Goal: Book appointment/travel/reservation

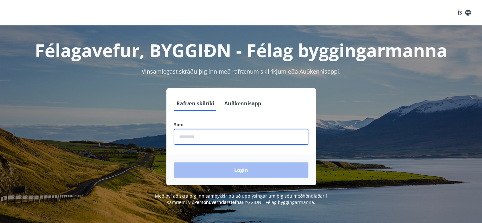
click at [195, 135] on input "phone" at bounding box center [241, 137] width 134 height 16
click at [214, 139] on input "phone" at bounding box center [241, 137] width 134 height 16
type input "********"
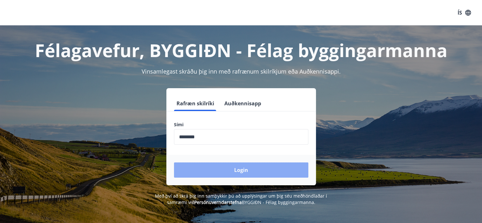
click at [232, 170] on button "Login" at bounding box center [241, 169] width 134 height 15
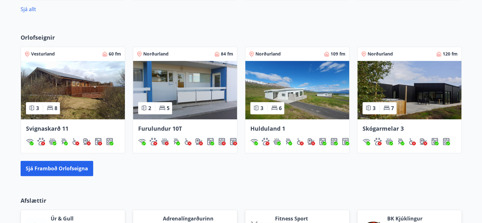
scroll to position [371, 0]
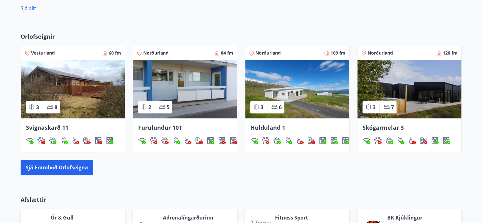
click at [383, 130] on span "Skógarmelar 3" at bounding box center [382, 128] width 41 height 8
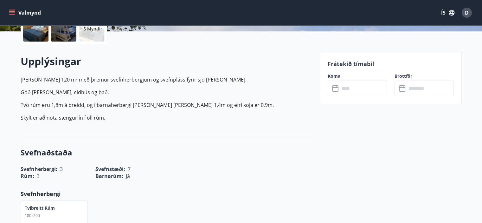
scroll to position [122, 0]
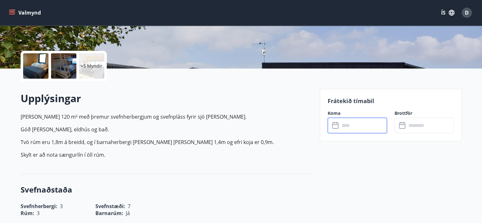
click at [368, 130] on input "text" at bounding box center [363, 125] width 47 height 16
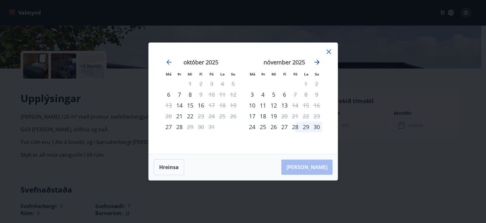
click at [316, 63] on icon "Move forward to switch to the next month." at bounding box center [318, 62] width 8 height 8
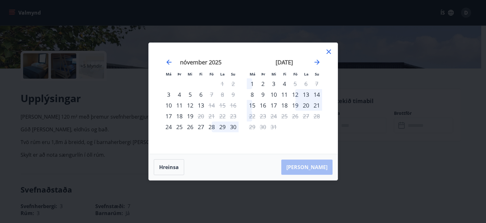
click at [294, 94] on div "12" at bounding box center [295, 94] width 11 height 11
click at [166, 64] on icon "Move backward to switch to the previous month." at bounding box center [169, 62] width 8 height 8
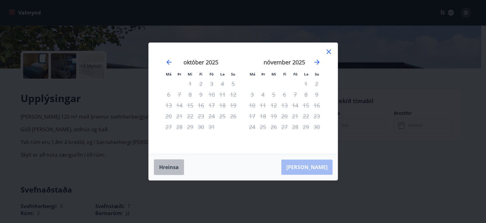
click at [160, 170] on button "Hreinsa" at bounding box center [169, 167] width 30 height 16
click at [176, 170] on button "Hreinsa" at bounding box center [169, 167] width 30 height 16
click at [274, 126] on div "26" at bounding box center [274, 126] width 11 height 11
click at [317, 64] on icon "Move forward to switch to the next month." at bounding box center [317, 62] width 5 height 5
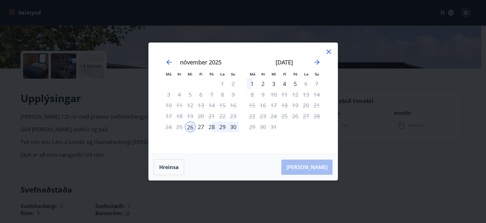
click at [251, 83] on div "1" at bounding box center [252, 83] width 11 height 11
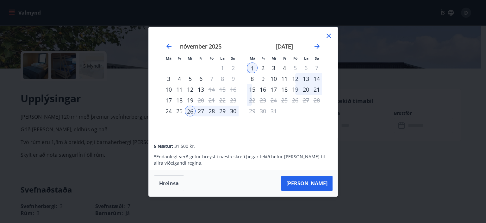
click at [327, 38] on icon at bounding box center [329, 36] width 8 height 8
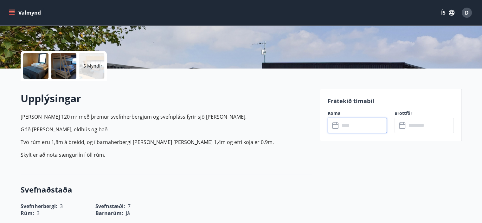
click at [338, 119] on div "​ ​" at bounding box center [356, 125] width 59 height 16
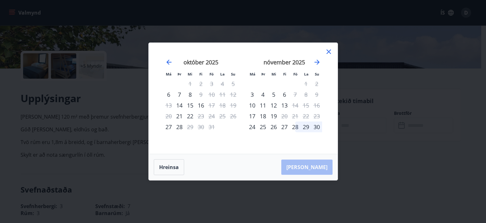
click at [331, 53] on icon at bounding box center [329, 51] width 4 height 4
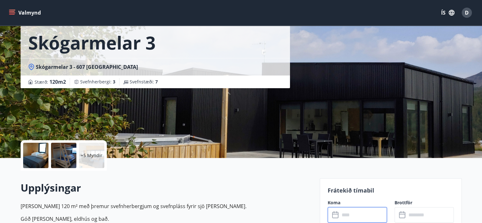
scroll to position [16, 0]
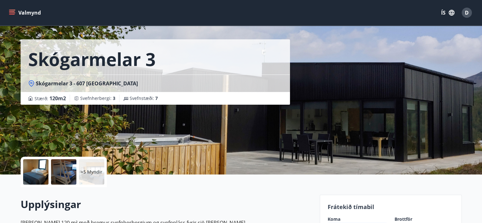
click at [16, 14] on button "Valmynd" at bounding box center [26, 12] width 36 height 11
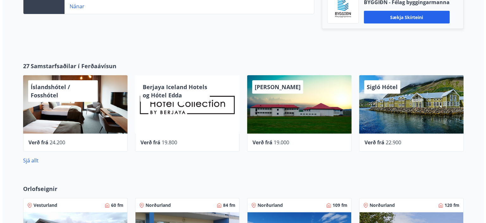
scroll to position [214, 0]
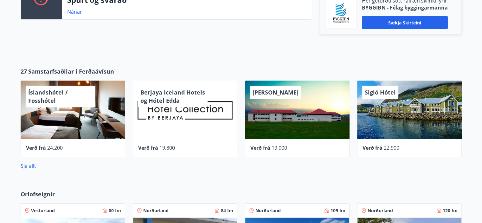
click at [390, 99] on div "Sigló Hótel" at bounding box center [409, 109] width 105 height 58
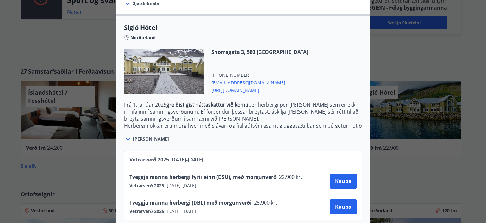
scroll to position [153, 0]
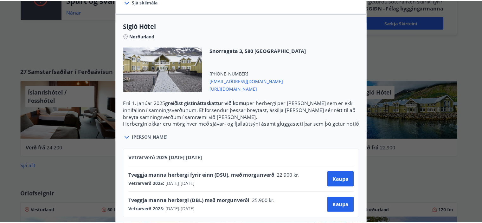
scroll to position [0, 0]
